Goal: Task Accomplishment & Management: Manage account settings

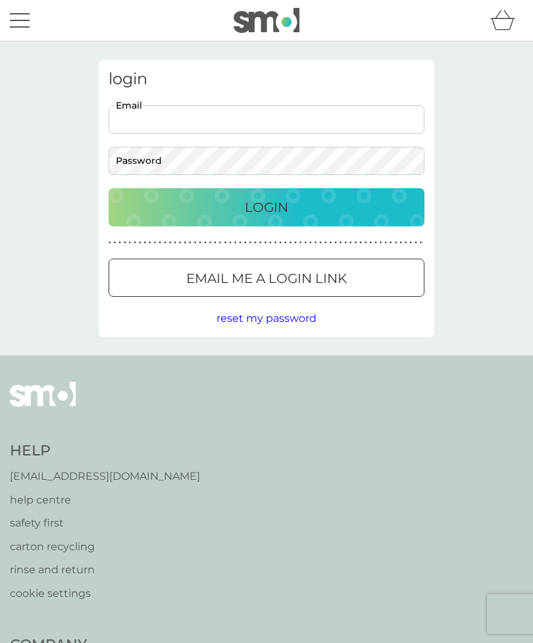
type input "karenlonsdale62@hotmail.co.uk"
click at [266, 206] on button "Login" at bounding box center [267, 207] width 316 height 38
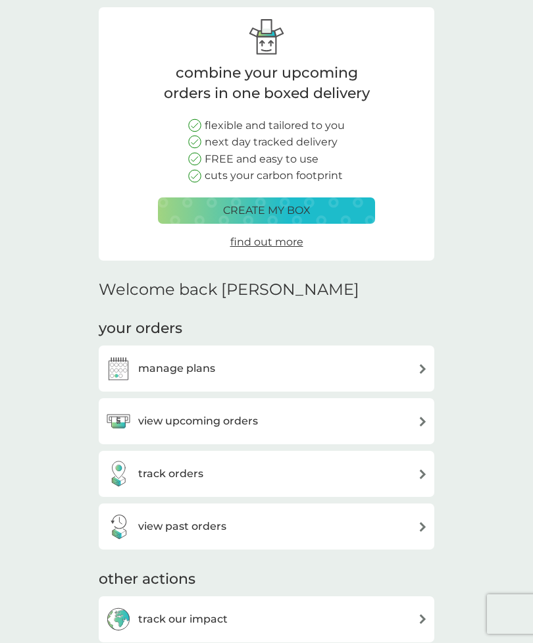
scroll to position [52, 0]
click at [417, 423] on div "view upcoming orders" at bounding box center [266, 421] width 322 height 26
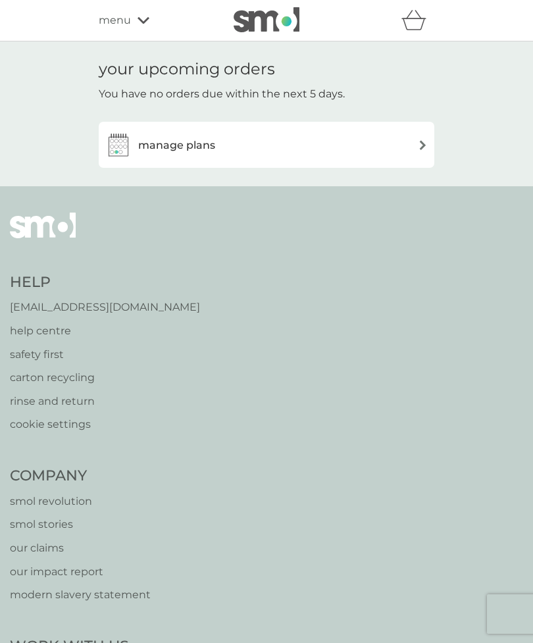
click at [418, 144] on img at bounding box center [423, 145] width 10 height 10
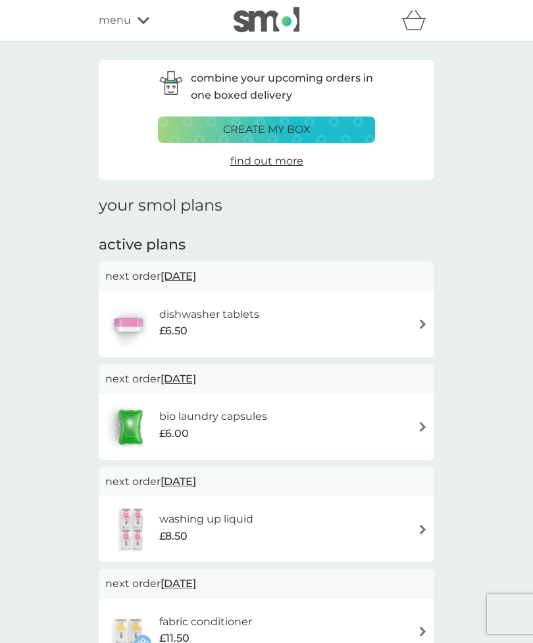
click at [418, 326] on img at bounding box center [423, 324] width 10 height 10
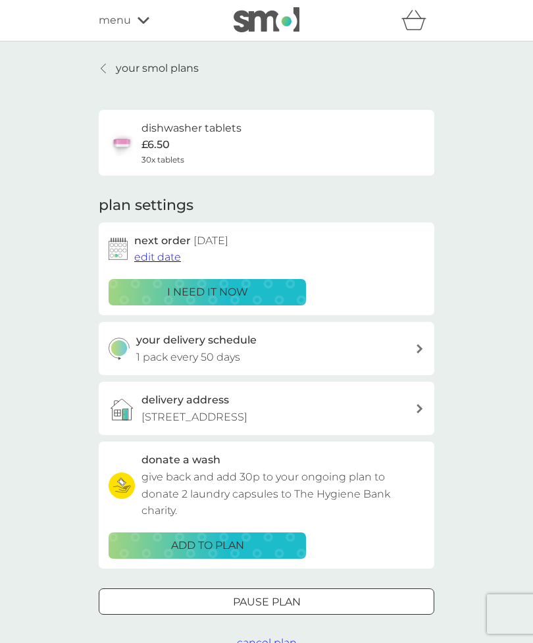
click at [208, 288] on p "i need it now" at bounding box center [207, 291] width 81 height 17
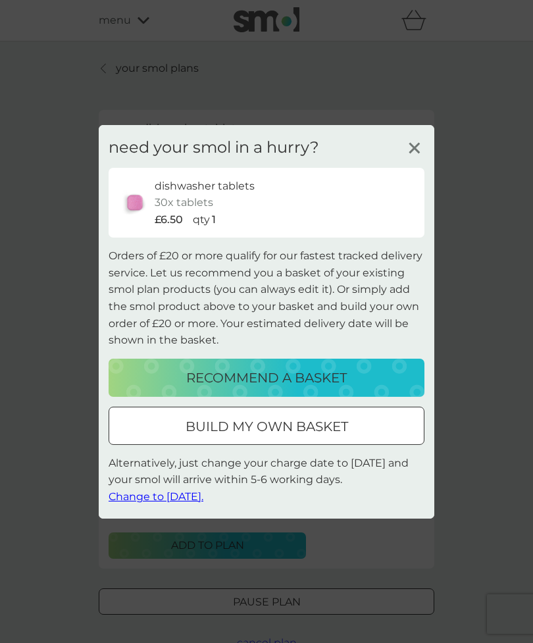
click at [292, 388] on p "recommend a basket" at bounding box center [266, 377] width 160 height 21
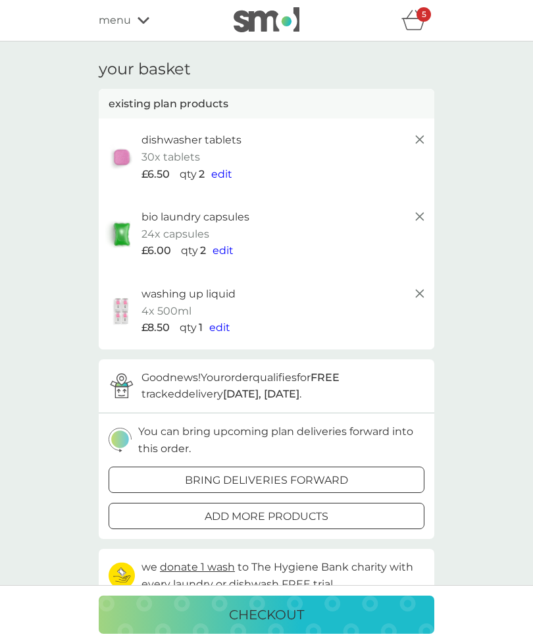
click at [141, 18] on icon at bounding box center [143, 20] width 12 height 8
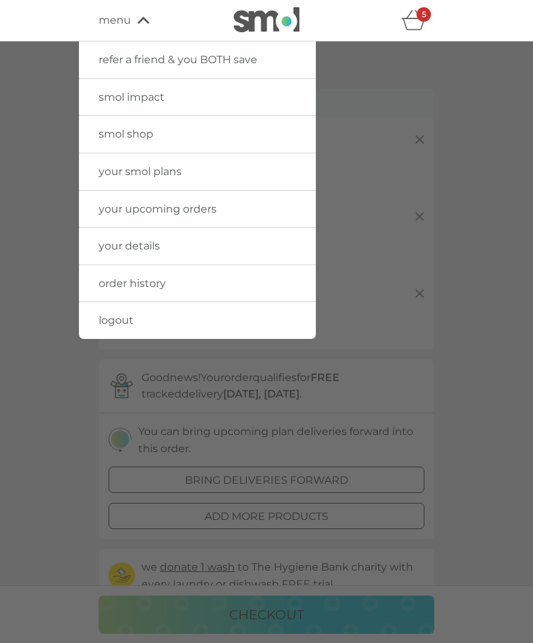
click at [172, 172] on span "your smol plans" at bounding box center [140, 171] width 83 height 12
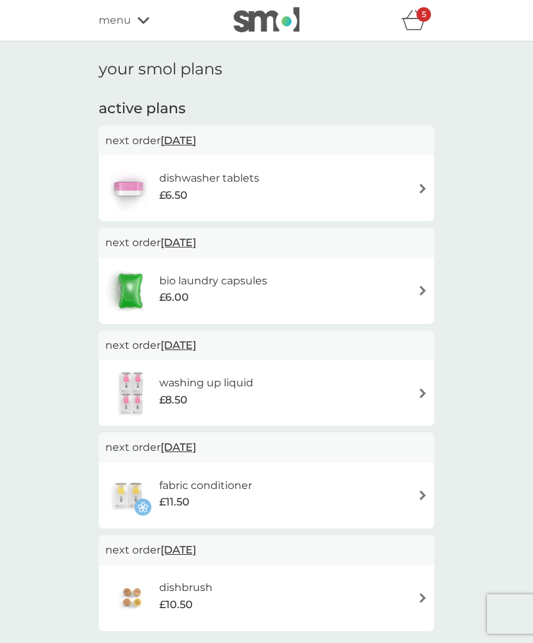
click at [420, 17] on div "5" at bounding box center [423, 14] width 14 height 14
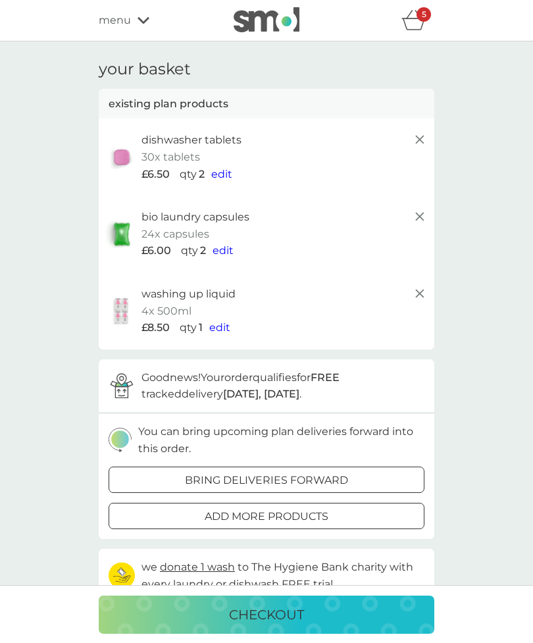
click at [227, 175] on span "edit" at bounding box center [221, 174] width 21 height 12
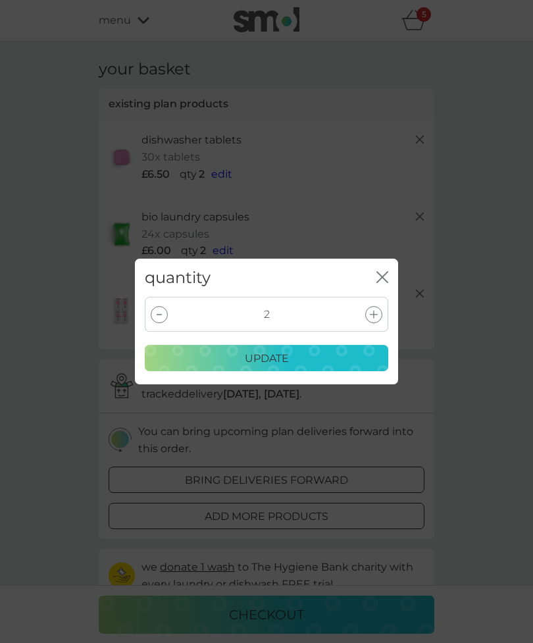
click at [497, 193] on div "quantity close 2 update" at bounding box center [266, 321] width 533 height 643
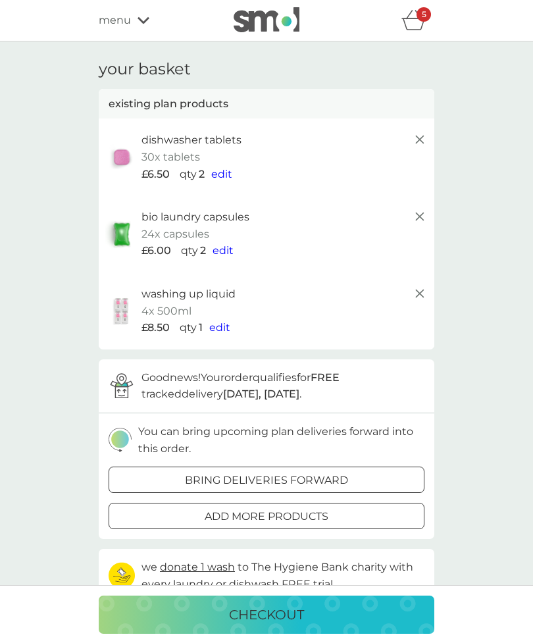
click at [419, 22] on icon "basket" at bounding box center [413, 20] width 25 height 20
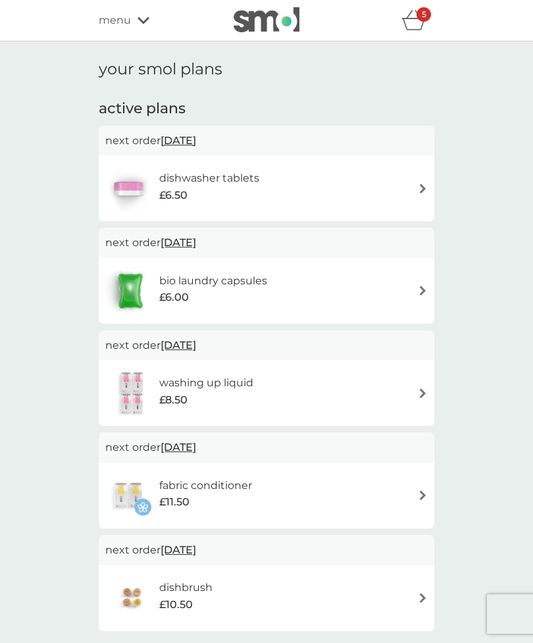
click at [427, 189] on img at bounding box center [423, 188] width 10 height 10
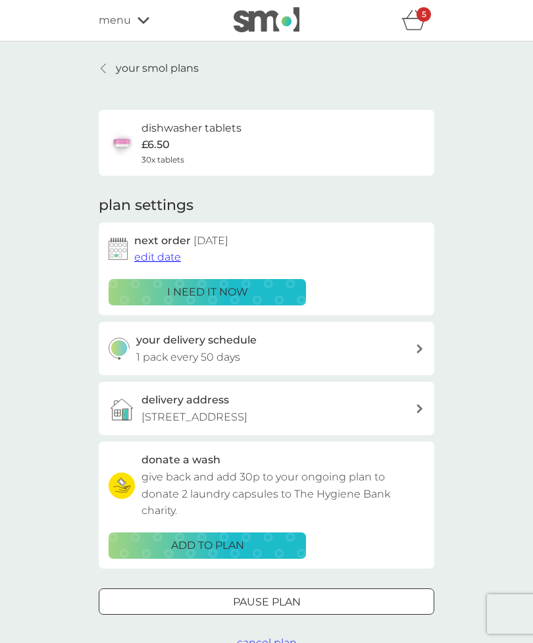
click at [160, 257] on span "edit date" at bounding box center [157, 257] width 47 height 12
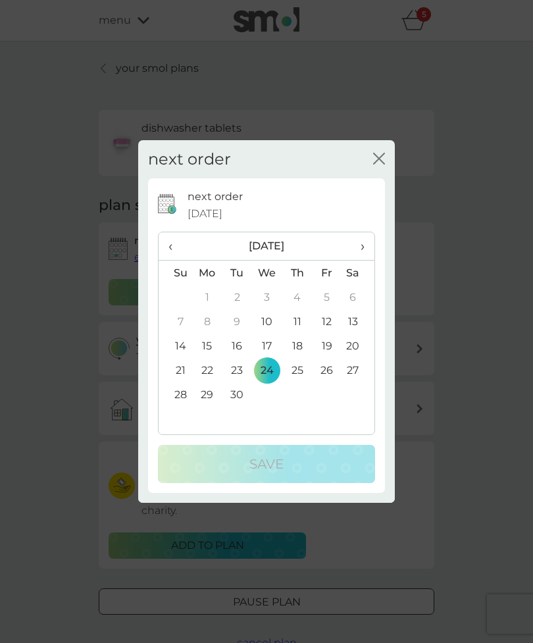
scroll to position [1, 0]
click at [332, 323] on td "12" at bounding box center [327, 321] width 30 height 24
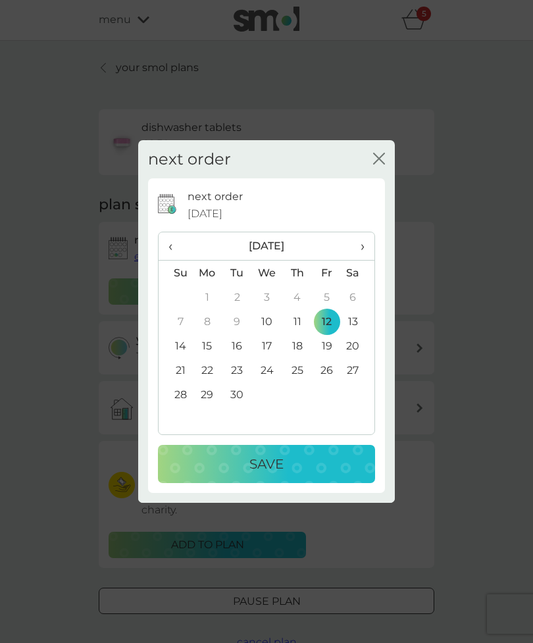
click at [270, 461] on p "Save" at bounding box center [266, 463] width 34 height 21
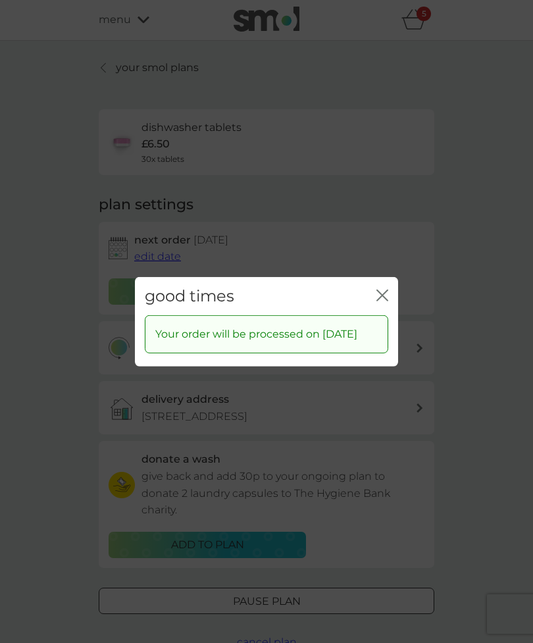
click at [484, 255] on div "good times close Your order will be processed on [DATE]" at bounding box center [266, 321] width 533 height 643
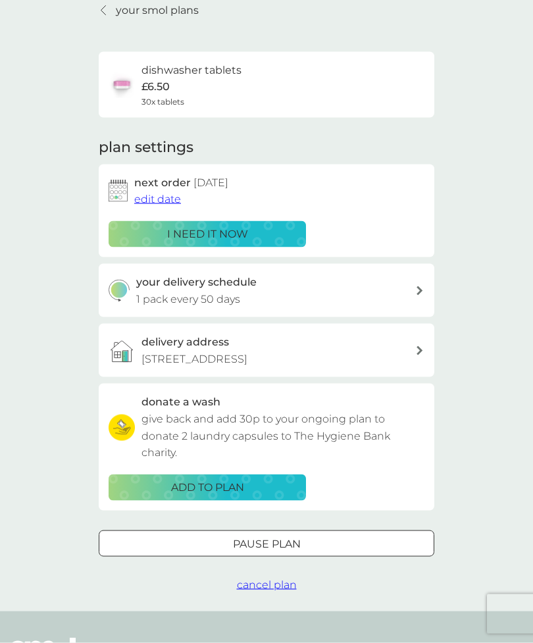
scroll to position [0, 0]
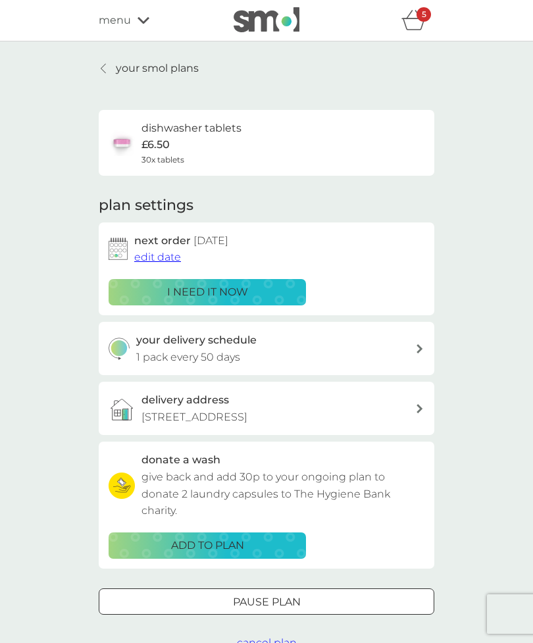
click at [429, 24] on div "5" at bounding box center [417, 20] width 33 height 26
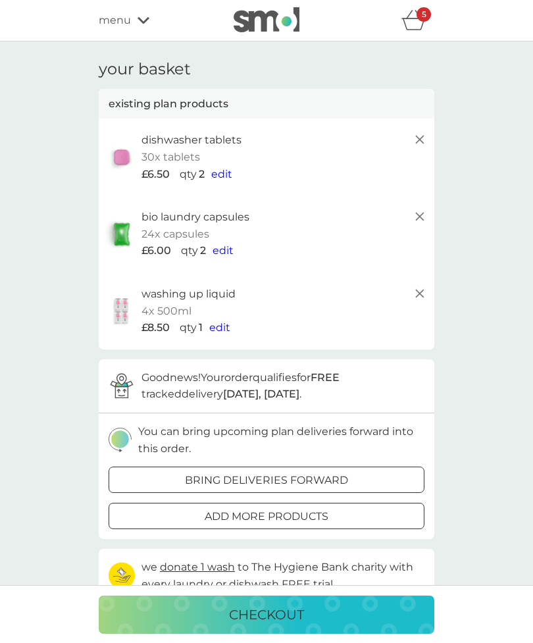
click at [230, 172] on span "edit" at bounding box center [221, 174] width 21 height 12
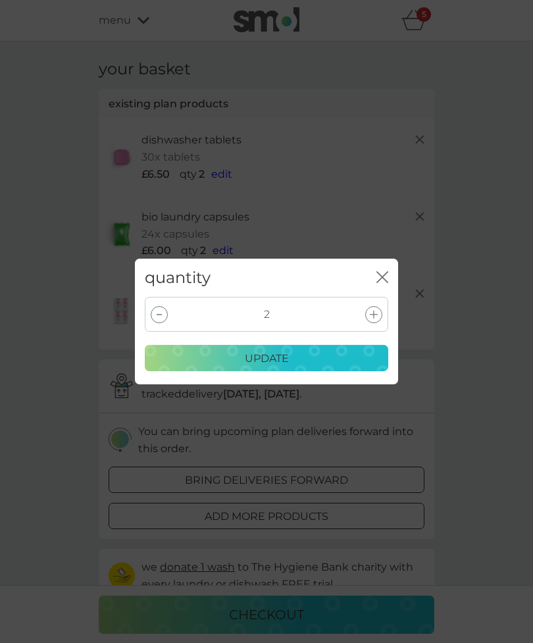
click at [162, 318] on div at bounding box center [159, 314] width 17 height 17
click at [164, 320] on div at bounding box center [159, 314] width 17 height 17
click at [166, 315] on div at bounding box center [159, 314] width 17 height 17
click at [387, 276] on icon "close" at bounding box center [382, 277] width 12 height 12
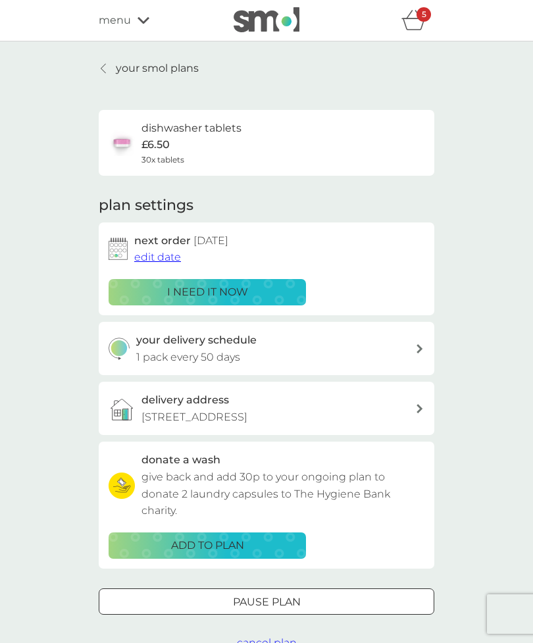
click at [194, 132] on h6 "dishwasher tablets" at bounding box center [191, 128] width 100 height 17
click at [418, 349] on icon at bounding box center [419, 348] width 6 height 9
select select "49"
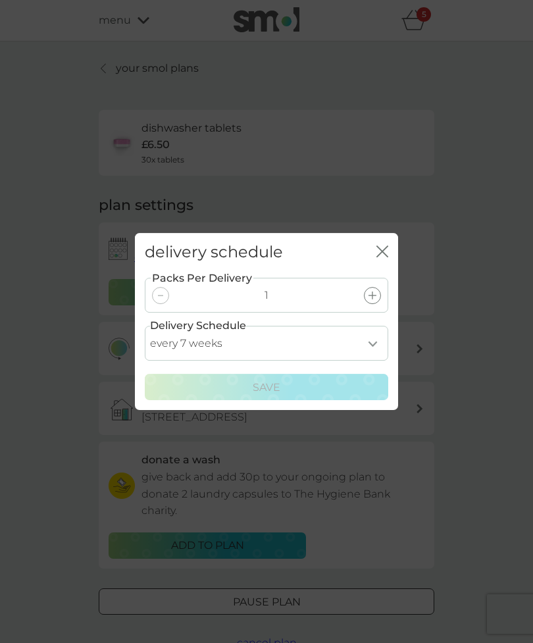
click at [385, 247] on icon "close" at bounding box center [382, 251] width 12 height 12
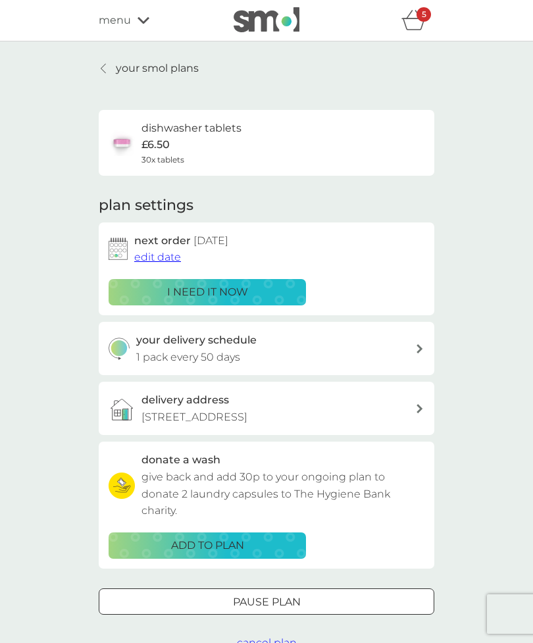
click at [175, 143] on div "dishwasher tablets £6.50 30x tablets" at bounding box center [191, 143] width 100 height 46
click at [349, 150] on div "dishwasher tablets £6.50 30x tablets" at bounding box center [267, 143] width 316 height 46
click at [206, 131] on h6 "dishwasher tablets" at bounding box center [191, 128] width 100 height 17
click at [134, 70] on p "your smol plans" at bounding box center [157, 68] width 83 height 17
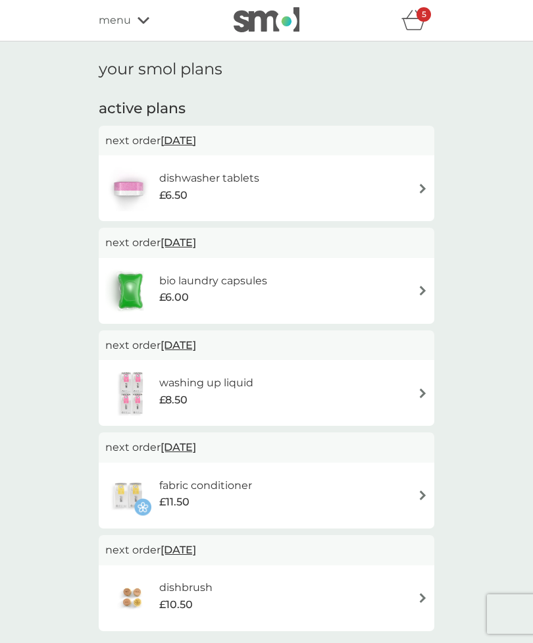
click at [422, 188] on img at bounding box center [423, 188] width 10 height 10
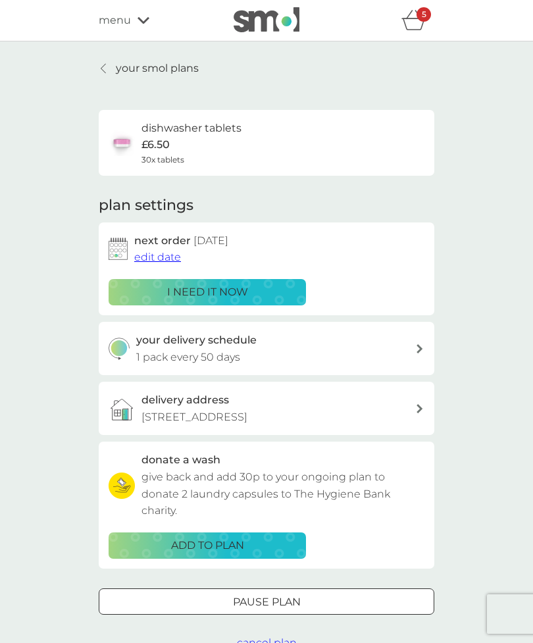
click at [139, 17] on icon at bounding box center [143, 20] width 12 height 8
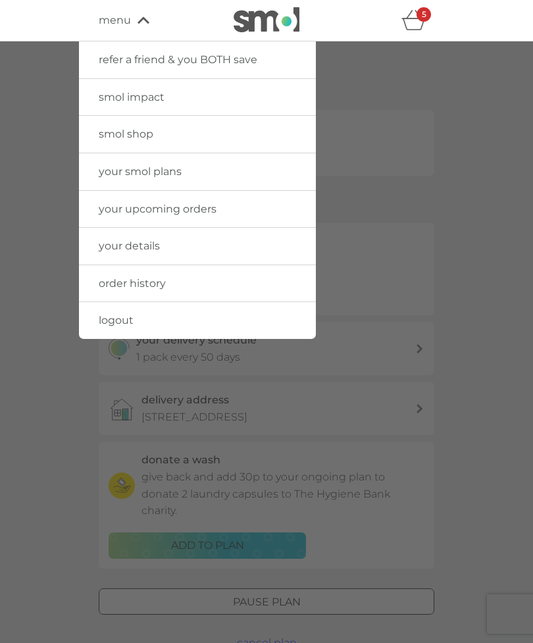
click at [130, 324] on span "logout" at bounding box center [116, 320] width 35 height 12
